Goal: Information Seeking & Learning: Learn about a topic

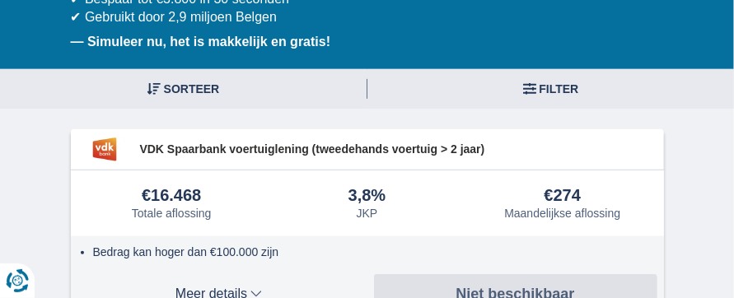
scroll to position [212, 0]
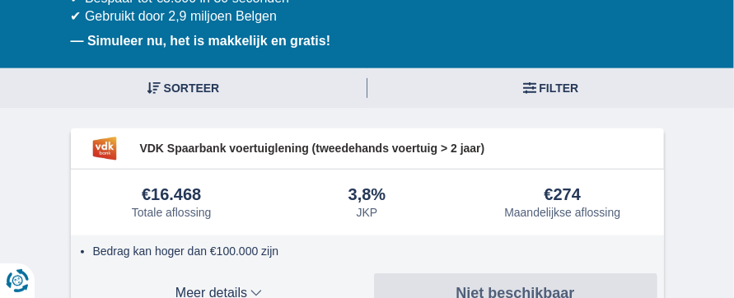
click at [146, 193] on div "€16.468" at bounding box center [171, 195] width 59 height 18
click at [189, 292] on span "Meer details" at bounding box center [218, 293] width 283 height 13
click at [244, 290] on span "Minder details" at bounding box center [218, 293] width 283 height 13
click at [201, 287] on span "Meer details" at bounding box center [218, 293] width 283 height 13
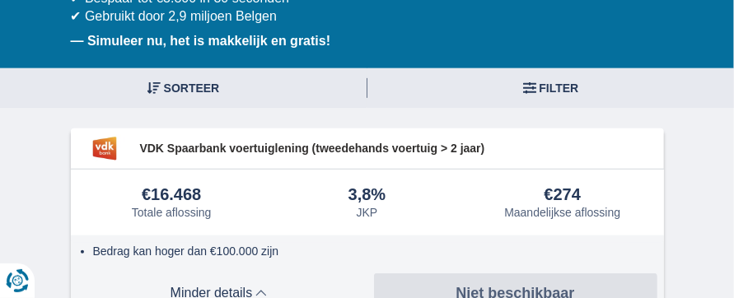
click at [213, 283] on button "Meer details Minder details" at bounding box center [218, 293] width 283 height 40
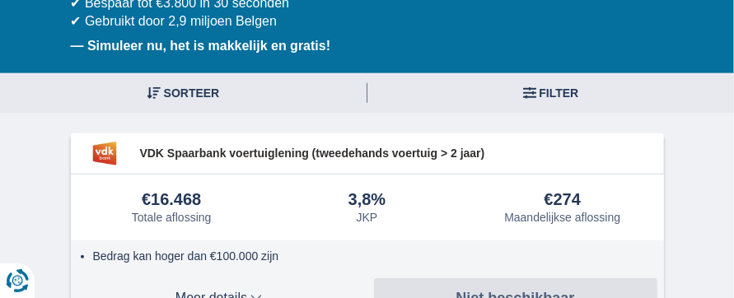
scroll to position [208, 0]
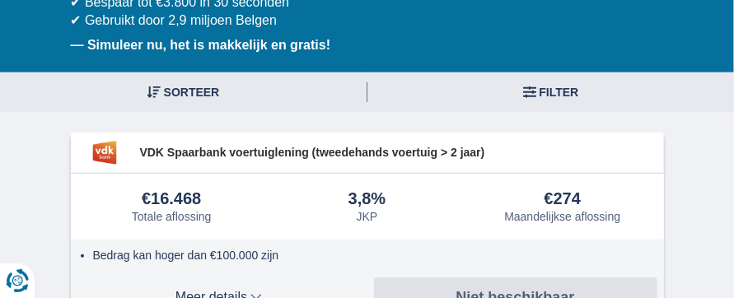
click at [96, 148] on img at bounding box center [104, 152] width 54 height 27
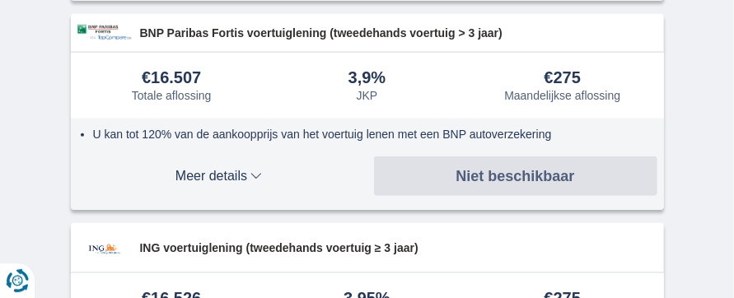
scroll to position [540, 0]
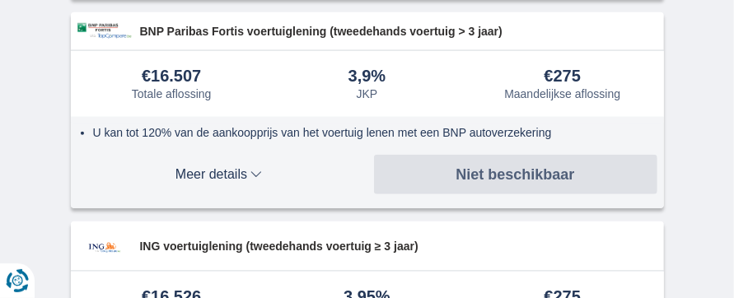
click at [552, 73] on div "€275" at bounding box center [562, 77] width 37 height 18
click at [110, 121] on div "U kan tot 120% van de aankoopprijs van het voertuig lenen met een BNP autoverze…" at bounding box center [367, 120] width 593 height 7
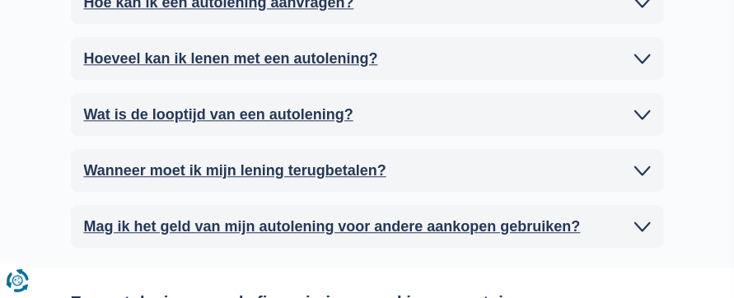
scroll to position [5498, 0]
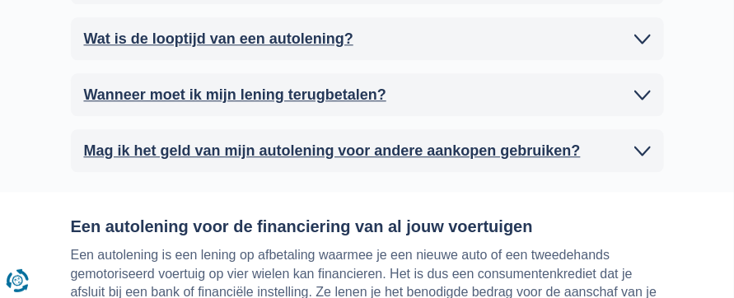
click at [117, 142] on h2 "Mag ik het geld van mijn autolening voor andere aankopen gebruiken?" at bounding box center [332, 150] width 496 height 16
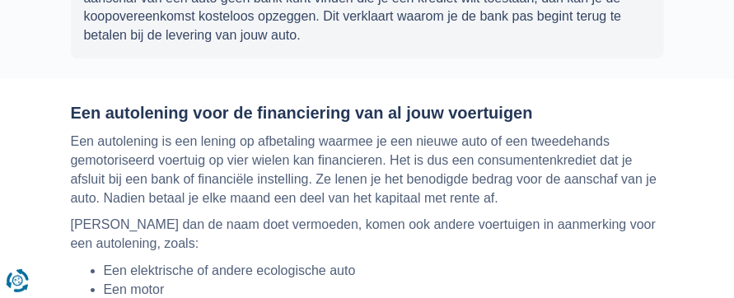
scroll to position [5815, 0]
